Goal: Find specific page/section: Find specific page/section

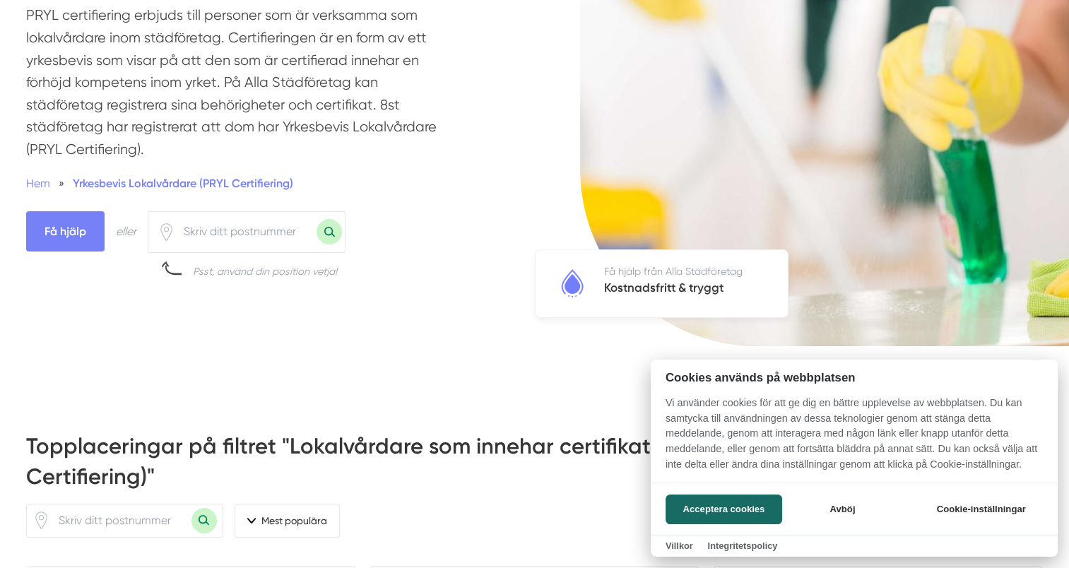
scroll to position [424, 0]
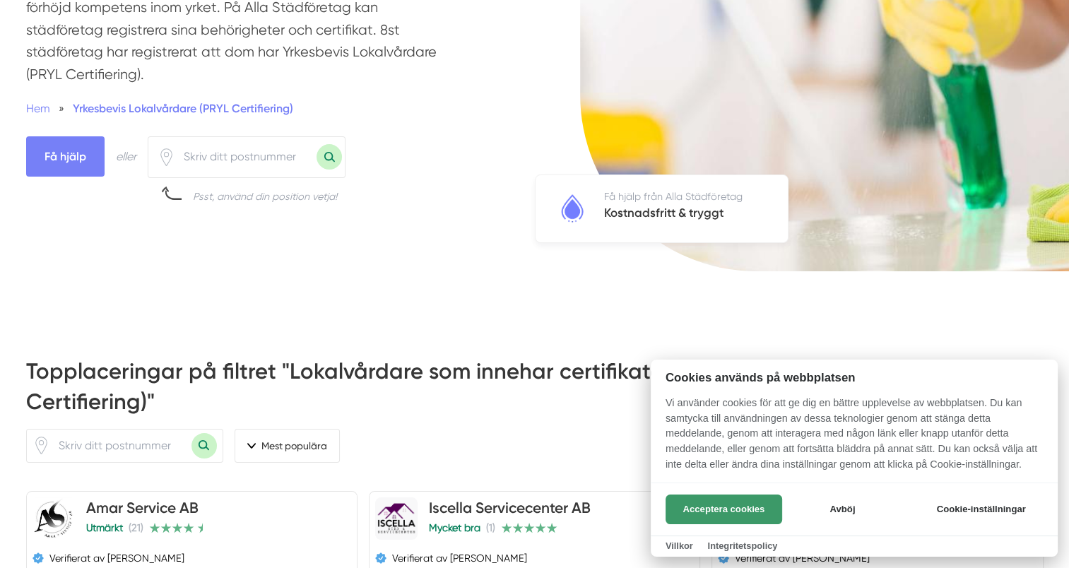
click at [768, 512] on button "Acceptera cookies" at bounding box center [724, 510] width 117 height 30
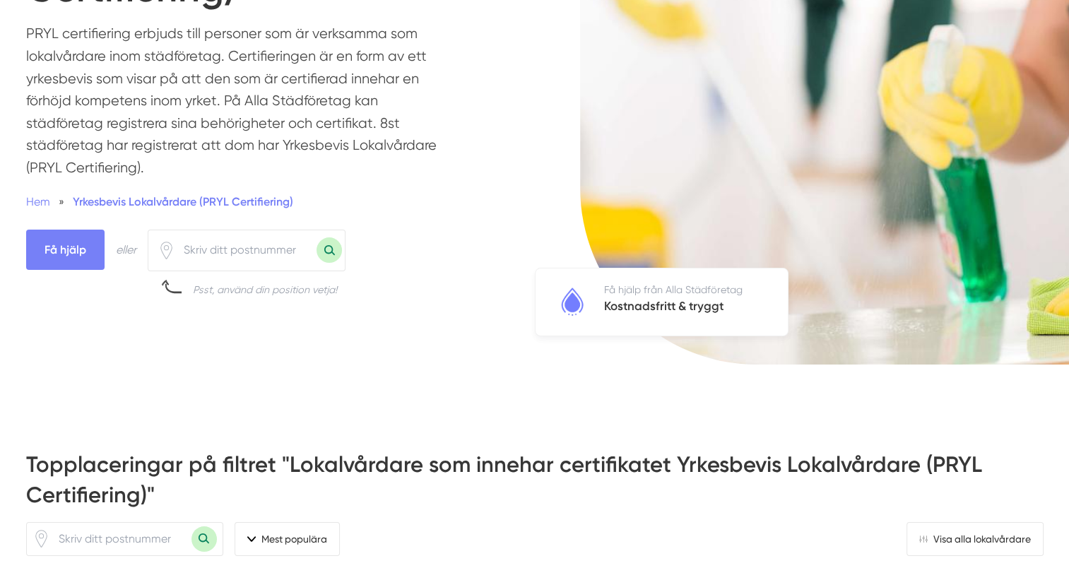
scroll to position [141, 0]
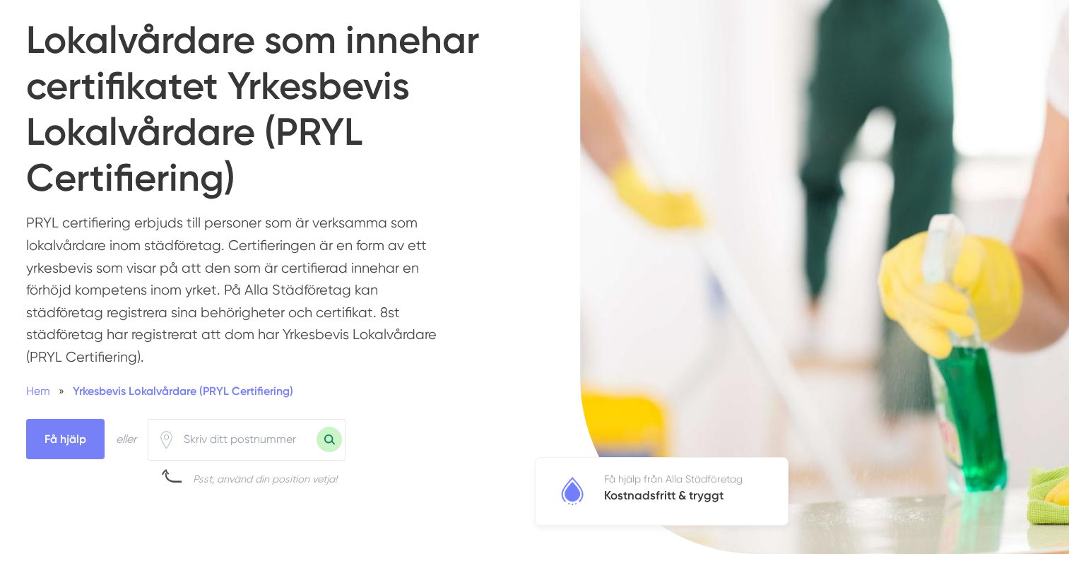
click at [242, 428] on input "number" at bounding box center [245, 439] width 141 height 33
click at [317, 427] on button "Sök med postnummer" at bounding box center [329, 439] width 25 height 25
